Goal: Task Accomplishment & Management: Manage account settings

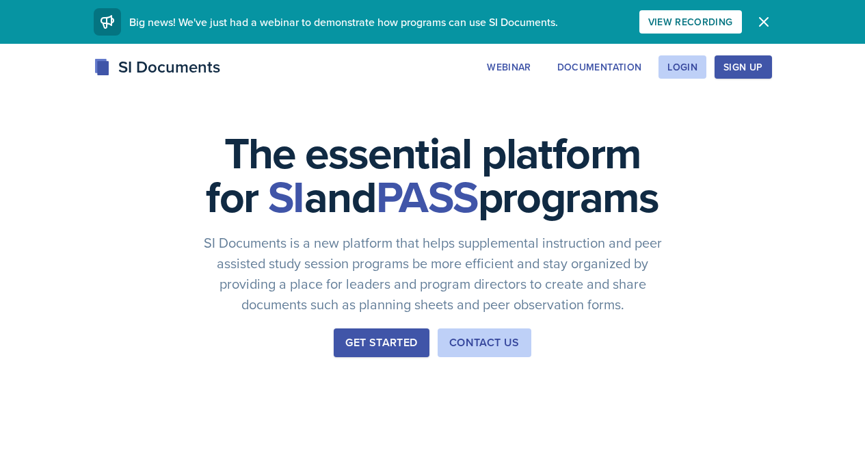
click at [772, 69] on button "Sign Up" at bounding box center [743, 66] width 57 height 23
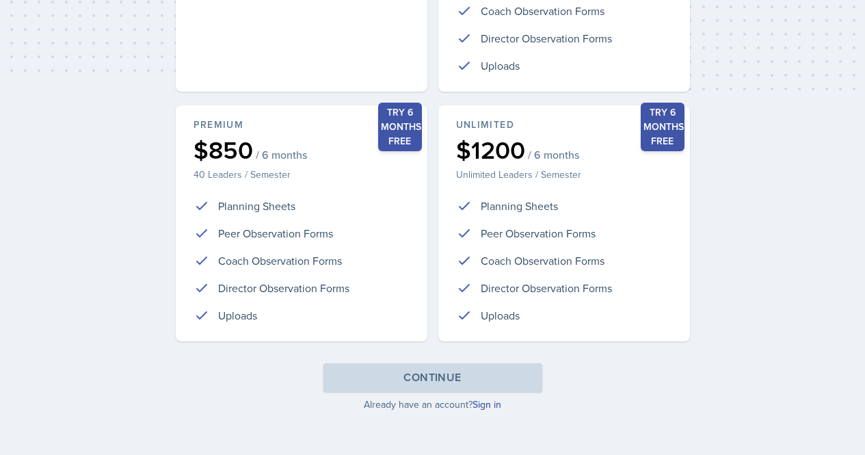
scroll to position [355, 0]
click at [485, 402] on link "Sign in" at bounding box center [487, 405] width 29 height 14
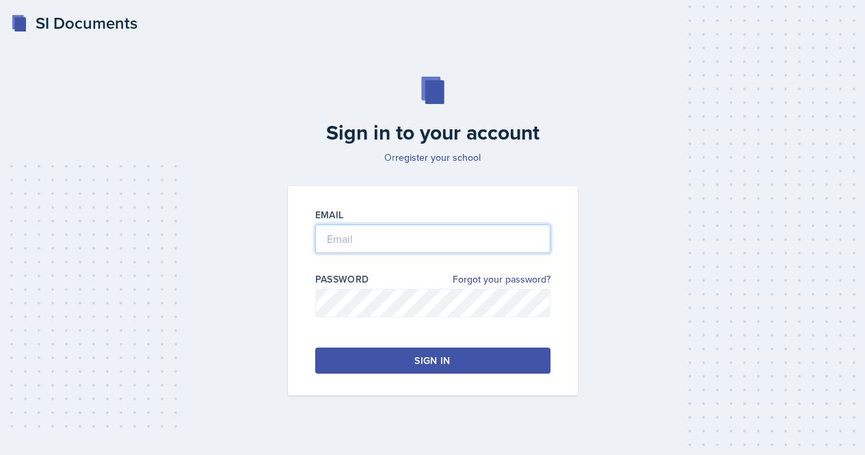
click at [419, 244] on input "email" at bounding box center [432, 238] width 235 height 29
click at [424, 237] on input "email" at bounding box center [432, 238] width 235 height 29
type input "nickolas.stephens@bobcats.gcsu.edu"
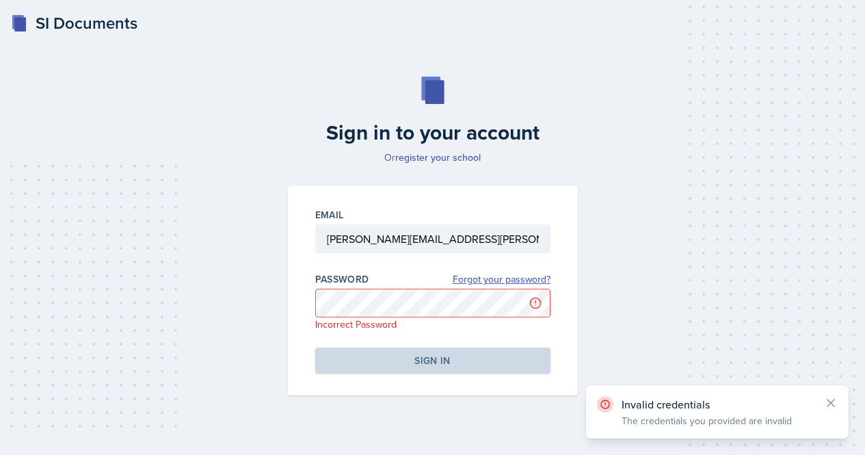
click at [503, 281] on link "Forgot your password?" at bounding box center [502, 279] width 98 height 14
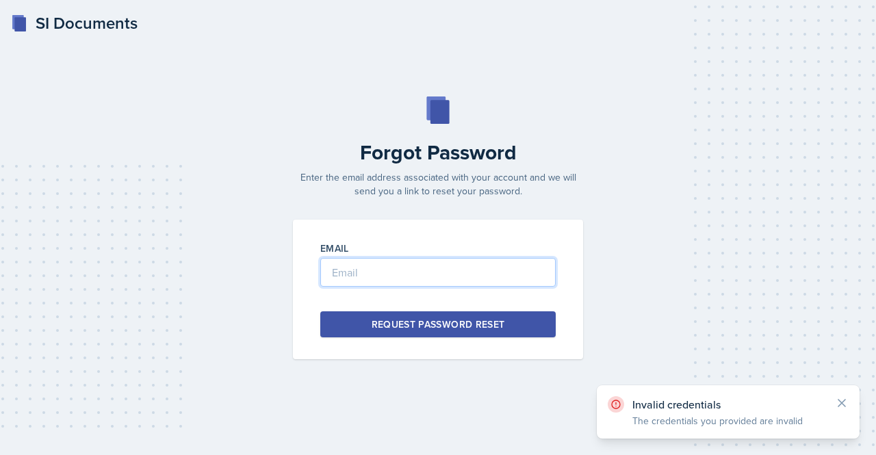
click at [493, 283] on input "email" at bounding box center [437, 272] width 235 height 29
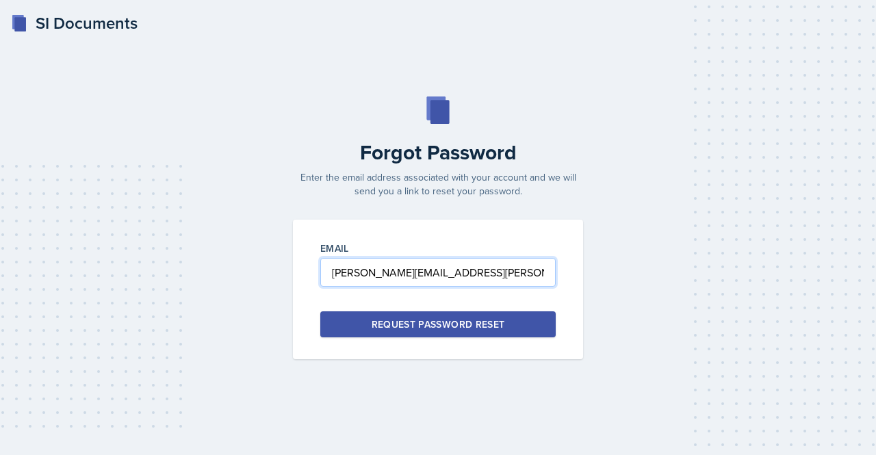
type input "nickolas.stephens@bobcats.gcsu.edu"
click at [473, 323] on div "Request Password Reset" at bounding box center [437, 324] width 133 height 14
click at [780, 166] on div "Forgot Password Enter the email address associated with your account and we wil…" at bounding box center [438, 227] width 832 height 263
click at [471, 276] on input "email" at bounding box center [437, 272] width 235 height 29
type input "nickolas_stephens@gcsu.edu"
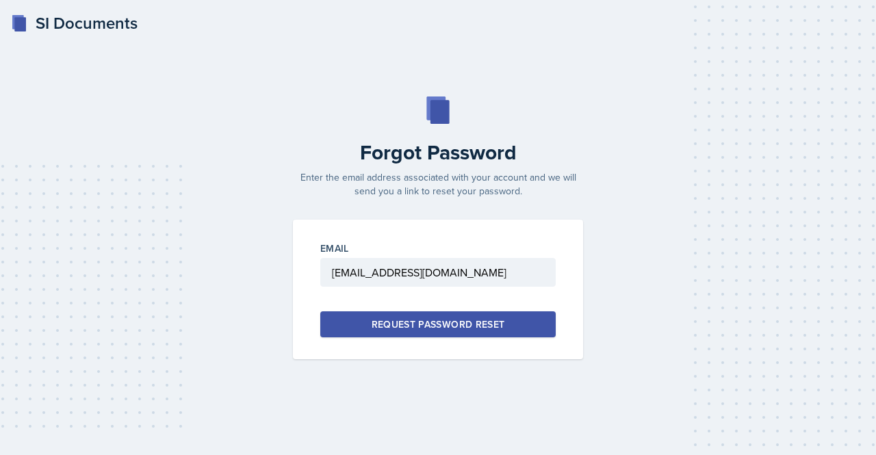
click at [465, 335] on button "Request Password Reset" at bounding box center [437, 324] width 235 height 26
click at [197, 72] on div "SI Documents Forgot Password Enter the email address associated with your accou…" at bounding box center [438, 227] width 876 height 455
click at [383, 272] on input "email" at bounding box center [437, 272] width 235 height 29
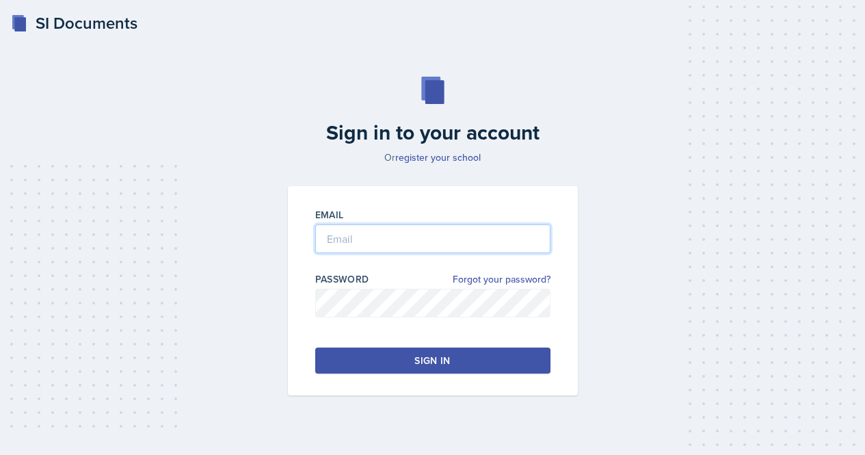
click at [383, 248] on input "email" at bounding box center [432, 238] width 235 height 29
type input "nickolas_stephens@gcsu.edu"
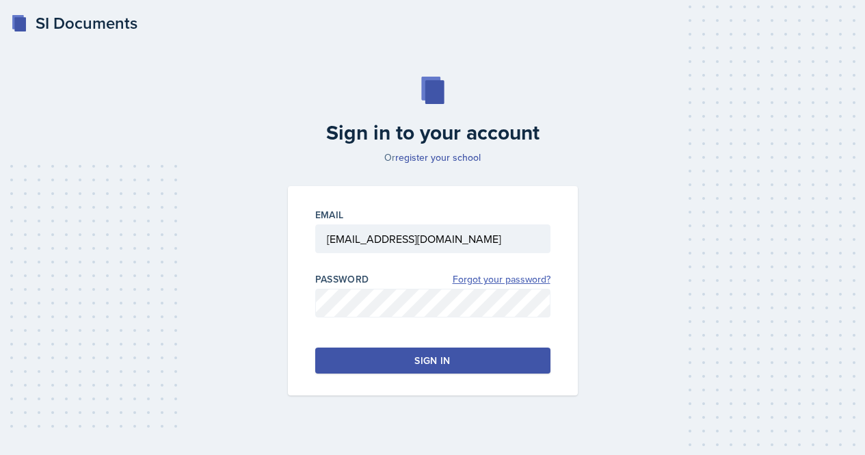
click at [495, 286] on link "Forgot your password?" at bounding box center [502, 279] width 98 height 14
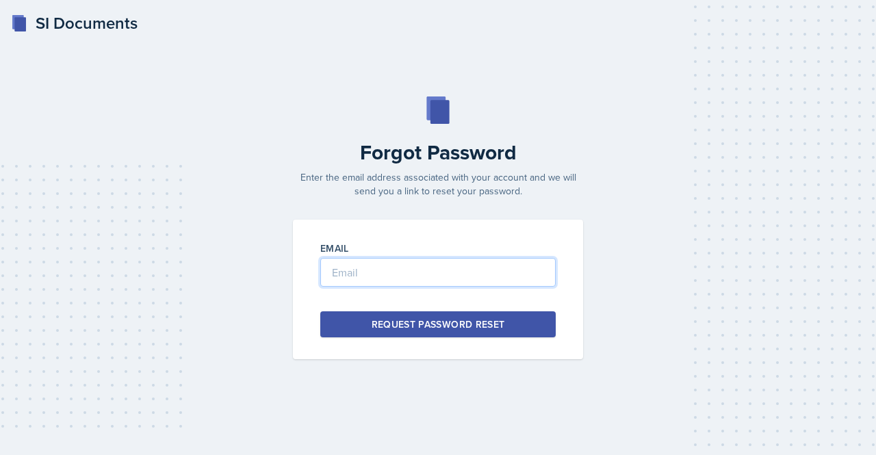
click at [462, 273] on input "email" at bounding box center [437, 272] width 235 height 29
type input "nickolas_stephens@gcsu.edu"
click at [461, 319] on div "Request Password Reset" at bounding box center [437, 324] width 133 height 14
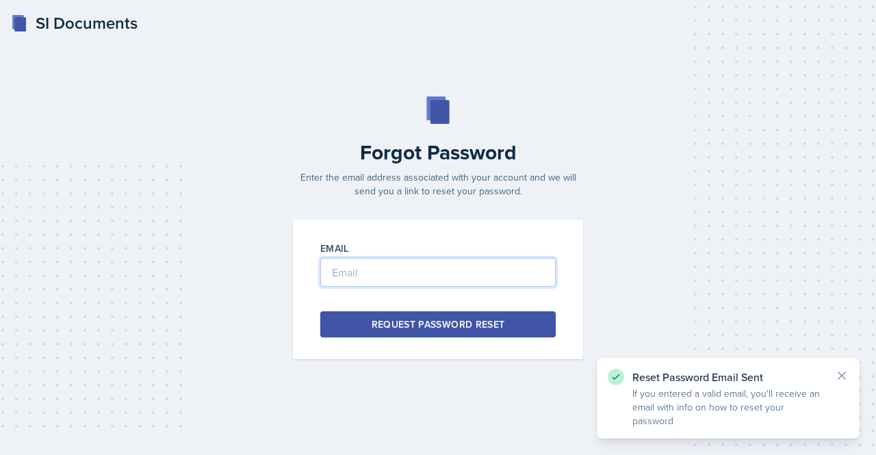
click at [451, 274] on input "email" at bounding box center [437, 272] width 235 height 29
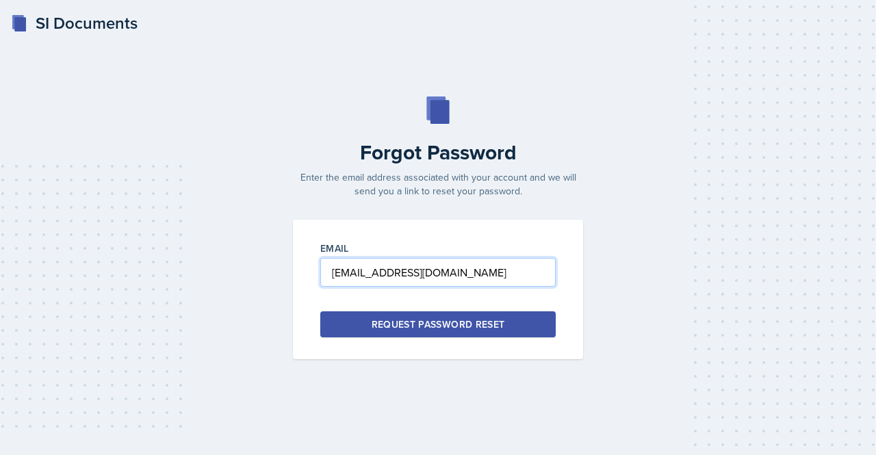
type input "nstephens256@outlook.com"
click at [456, 334] on button "Request Password Reset" at bounding box center [437, 324] width 235 height 26
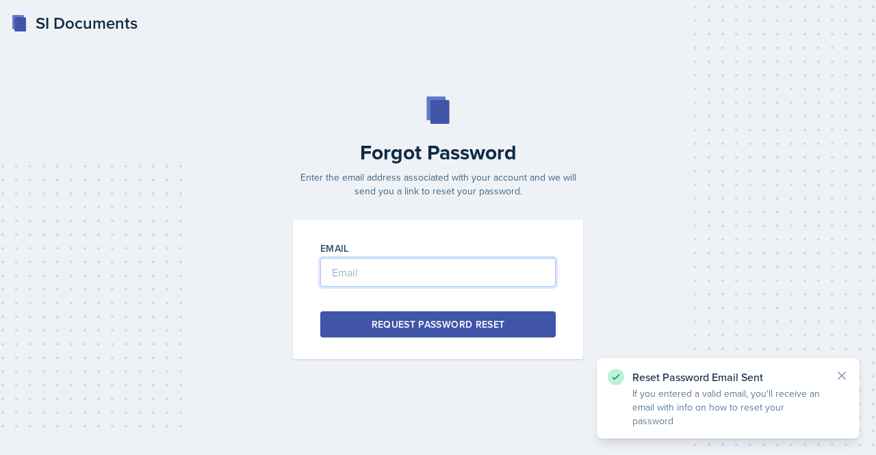
click at [457, 283] on input "email" at bounding box center [437, 272] width 235 height 29
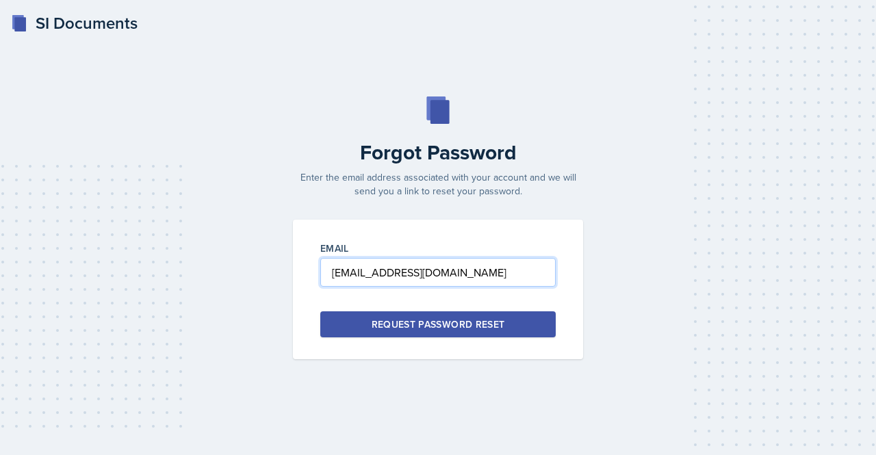
type input "nstephens259@gmail.com"
click at [450, 325] on div "Request Password Reset" at bounding box center [437, 324] width 133 height 14
click at [172, 253] on div "Forgot Password Enter the email address associated with your account and we wil…" at bounding box center [438, 227] width 832 height 263
click at [472, 263] on input "email" at bounding box center [437, 272] width 235 height 29
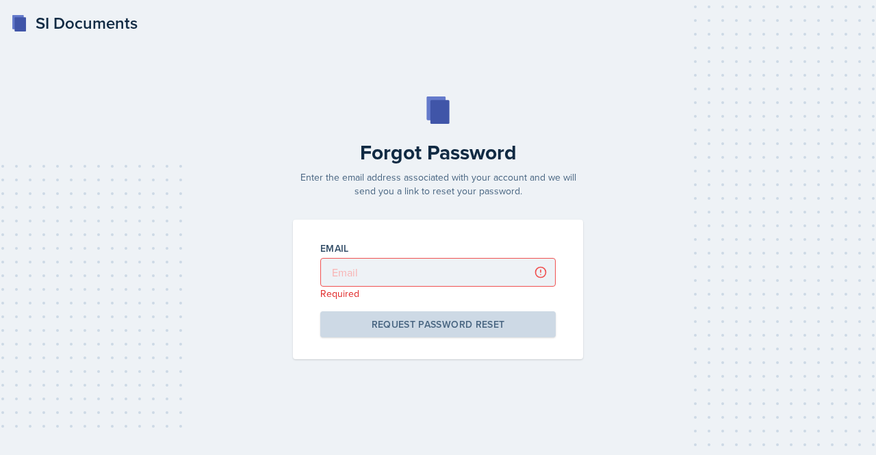
click at [96, 234] on div "Forgot Password Enter the email address associated with your account and we wil…" at bounding box center [438, 227] width 832 height 263
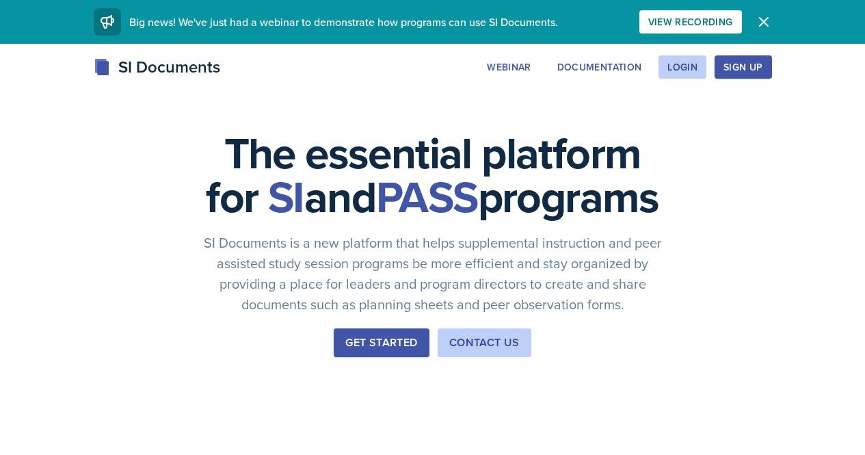
click at [763, 73] on div "Sign Up" at bounding box center [743, 67] width 39 height 11
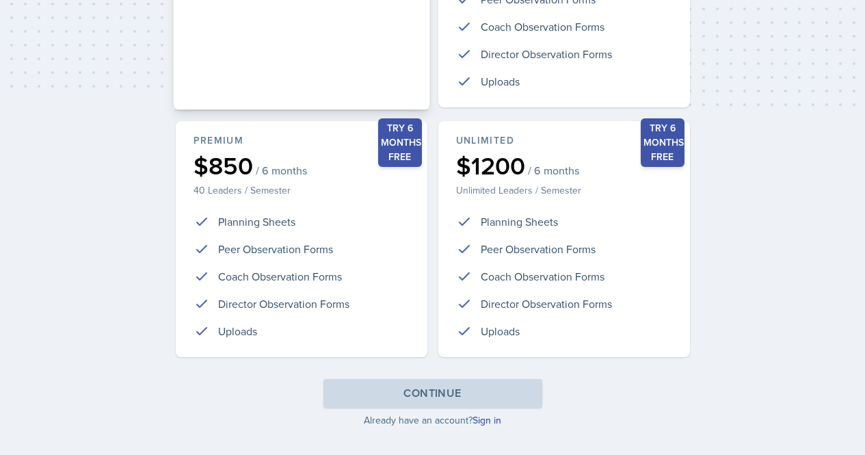
scroll to position [356, 0]
